Goal: Task Accomplishment & Management: Manage account settings

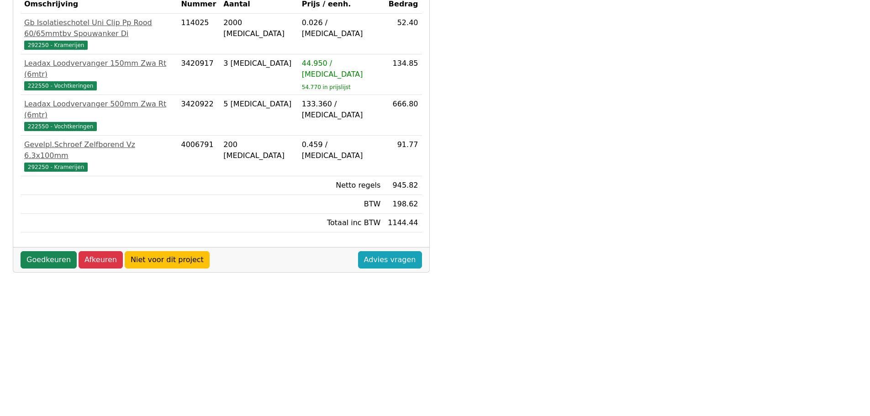
scroll to position [228, 0]
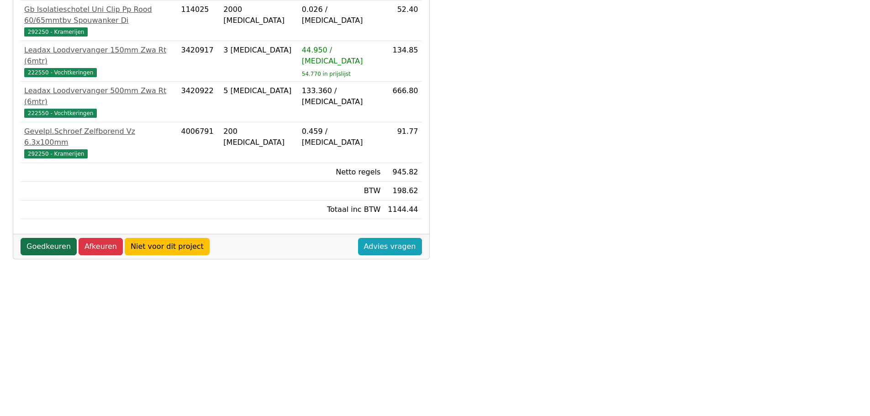
click at [44, 238] on link "Goedkeuren" at bounding box center [49, 246] width 56 height 17
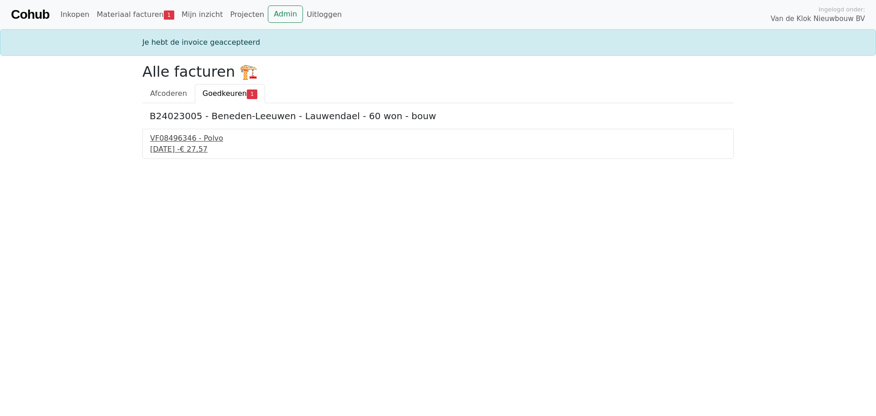
click at [176, 153] on div "[DATE] - € 27,57" at bounding box center [438, 149] width 576 height 11
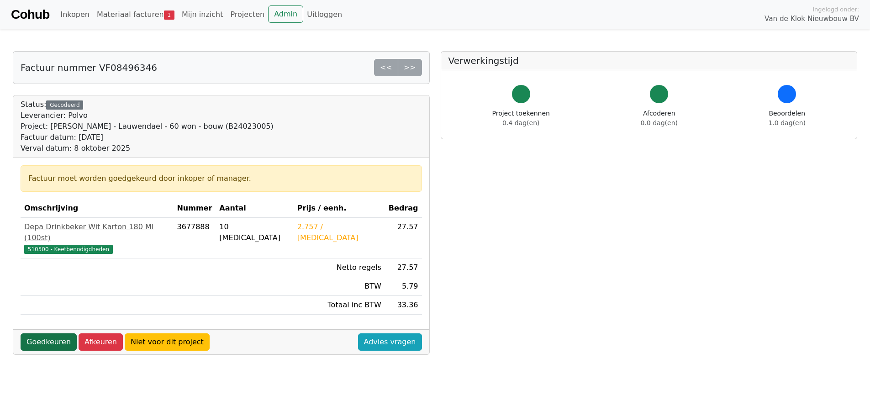
click at [61, 333] on link "Goedkeuren" at bounding box center [49, 341] width 56 height 17
